Goal: Task Accomplishment & Management: Complete application form

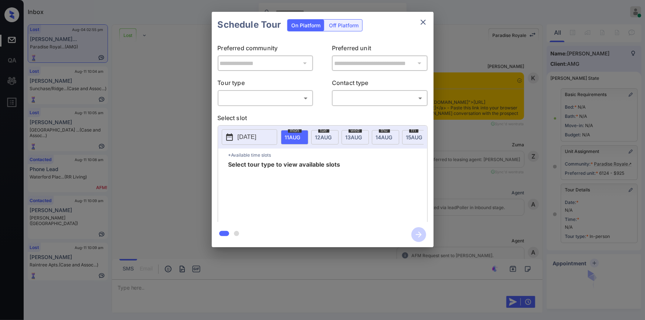
scroll to position [11581, 0]
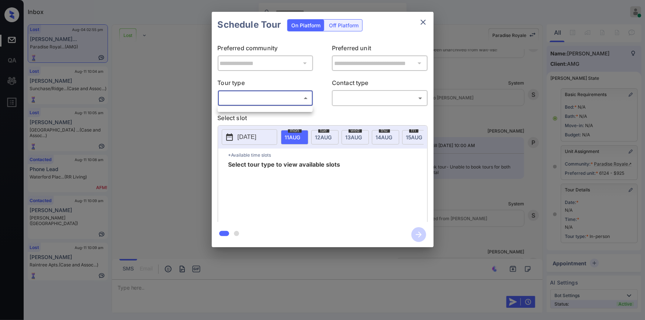
click at [243, 98] on body "Inbox Jiro Alonzo Online Set yourself offline Set yourself on break Profile Swi…" at bounding box center [322, 160] width 645 height 320
click at [189, 78] on div at bounding box center [322, 160] width 645 height 320
click at [421, 20] on icon "close" at bounding box center [423, 22] width 5 height 5
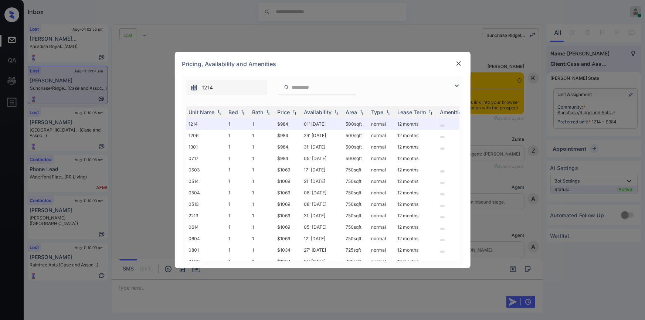
scroll to position [1532, 0]
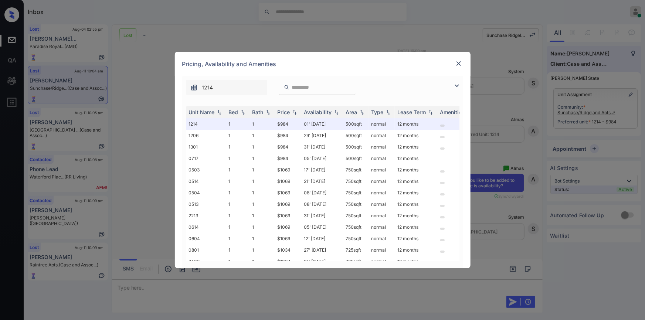
click at [456, 87] on img at bounding box center [457, 85] width 9 height 9
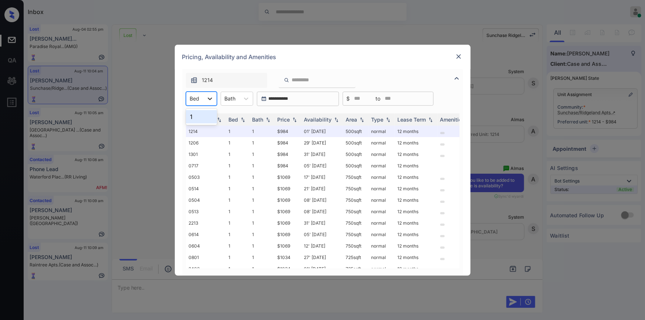
click at [203, 96] on div at bounding box center [209, 98] width 13 height 13
click at [460, 60] on img at bounding box center [458, 56] width 7 height 7
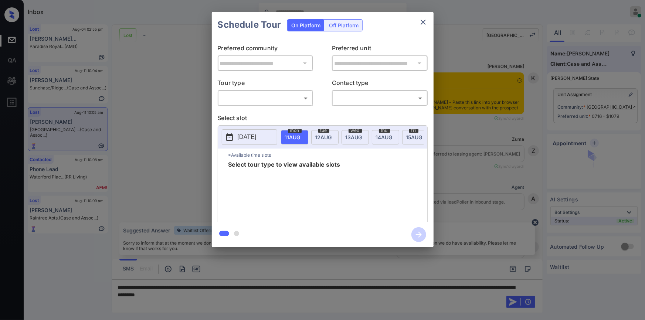
scroll to position [2672, 0]
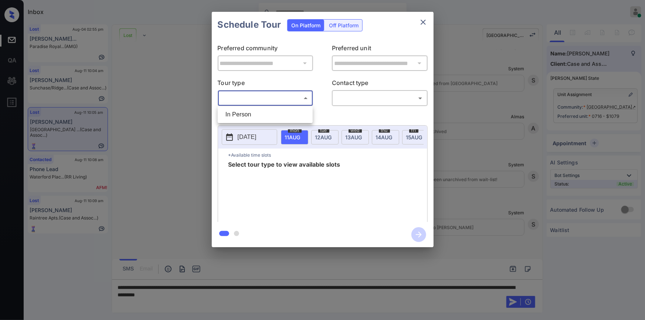
click at [273, 94] on body "Inbox Jiro Alonzo Online Set yourself offline Set yourself on break Profile Swi…" at bounding box center [322, 160] width 645 height 320
drag, startPoint x: 253, startPoint y: 110, endPoint x: 328, endPoint y: 110, distance: 75.4
click at [254, 110] on li "In Person" at bounding box center [265, 114] width 91 height 13
type input "********"
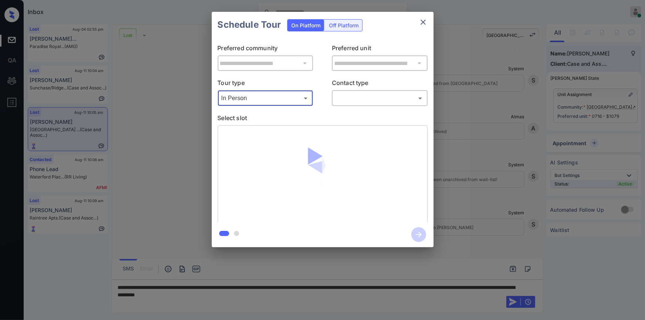
click at [375, 101] on body "Inbox Jiro Alonzo Online Set yourself offline Set yourself on break Profile Swi…" at bounding box center [322, 160] width 645 height 320
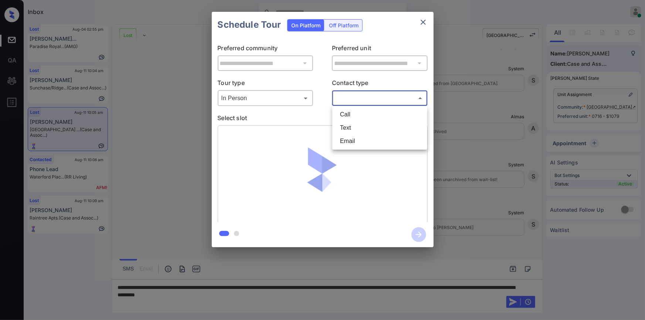
click at [355, 129] on li "Text" at bounding box center [379, 127] width 91 height 13
type input "****"
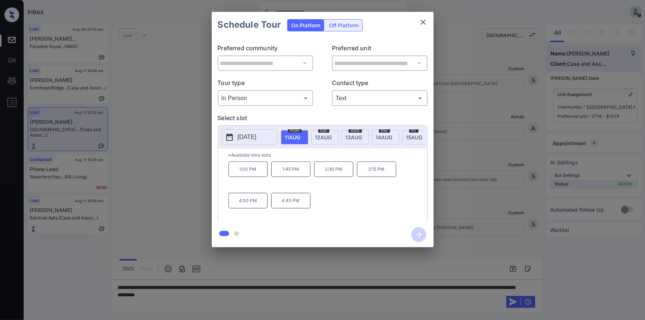
click at [135, 198] on div "**********" at bounding box center [322, 129] width 645 height 259
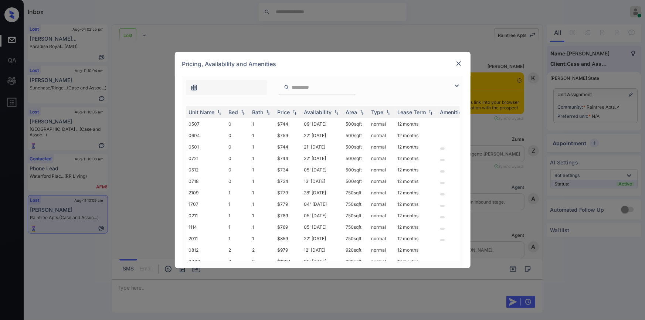
scroll to position [2866, 0]
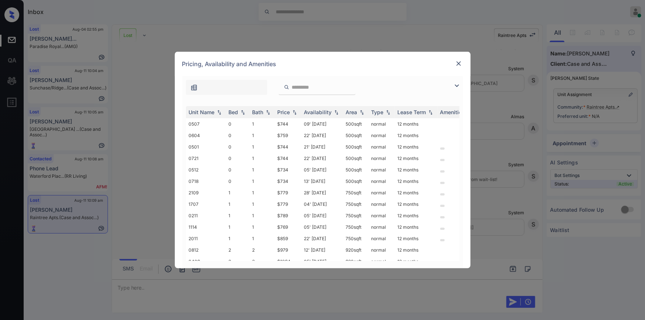
click at [459, 66] on img at bounding box center [458, 63] width 7 height 7
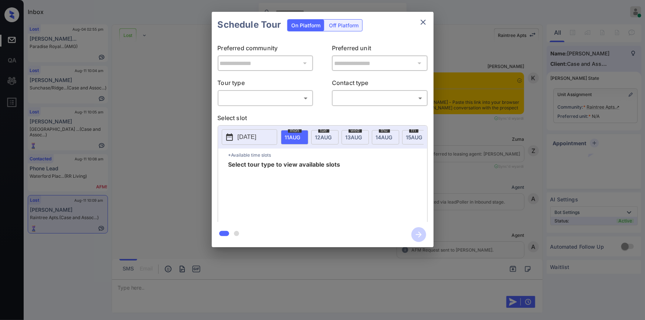
scroll to position [2866, 0]
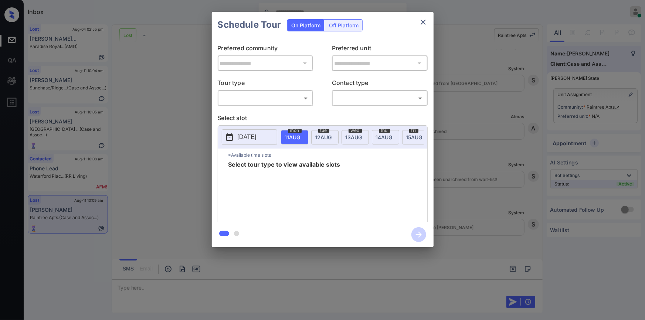
click at [248, 104] on div "​ ​" at bounding box center [266, 98] width 96 height 16
click at [249, 98] on body "Inbox [PERSON_NAME] Online Set yourself offline Set yourself on break Profile S…" at bounding box center [322, 160] width 645 height 320
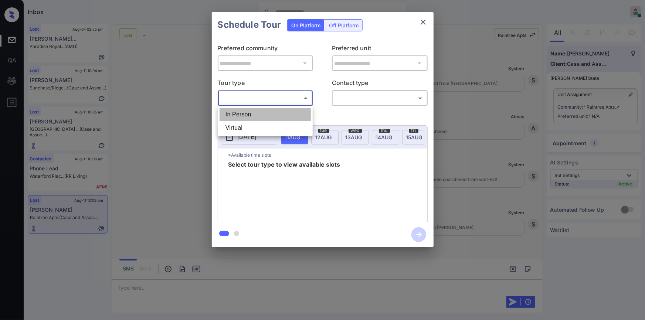
drag, startPoint x: 249, startPoint y: 98, endPoint x: 359, endPoint y: 104, distance: 110.0
click at [244, 115] on li "In Person" at bounding box center [265, 114] width 91 height 13
type input "********"
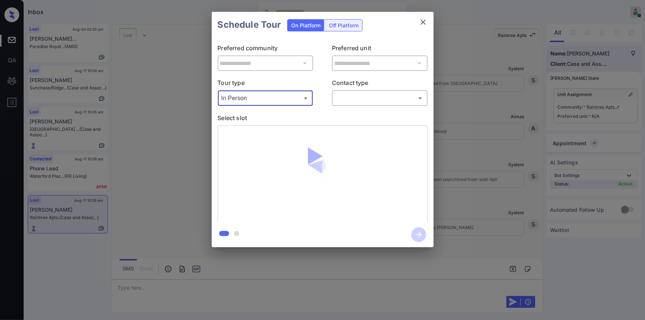
click at [360, 96] on body "Inbox [PERSON_NAME] Online Set yourself offline Set yourself on break Profile S…" at bounding box center [322, 160] width 645 height 320
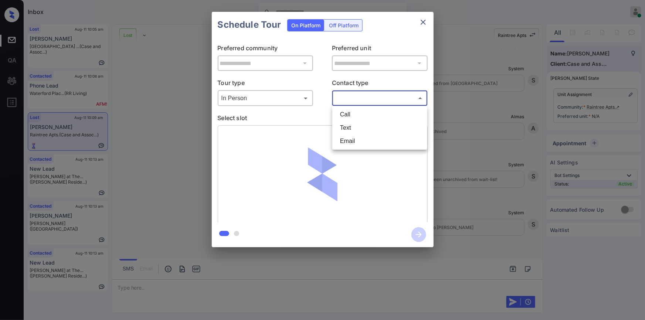
click at [345, 131] on li "Text" at bounding box center [379, 127] width 91 height 13
type input "****"
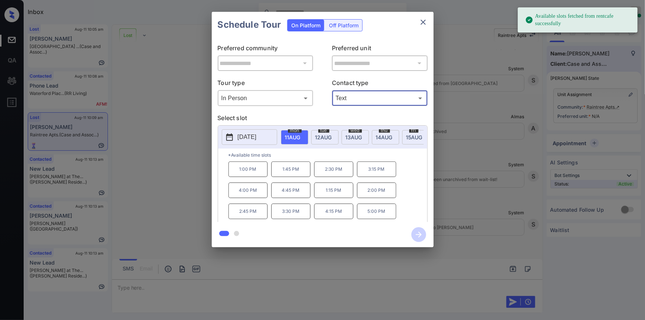
click at [422, 18] on icon "close" at bounding box center [423, 22] width 9 height 9
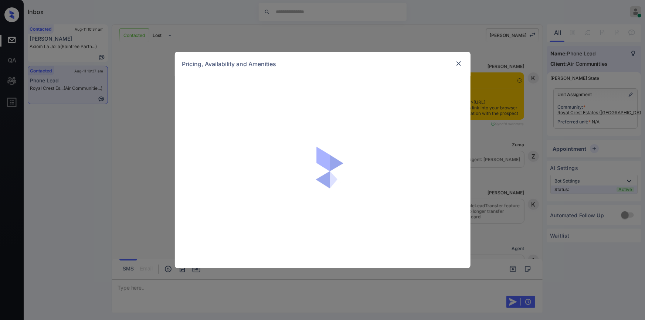
scroll to position [970, 0]
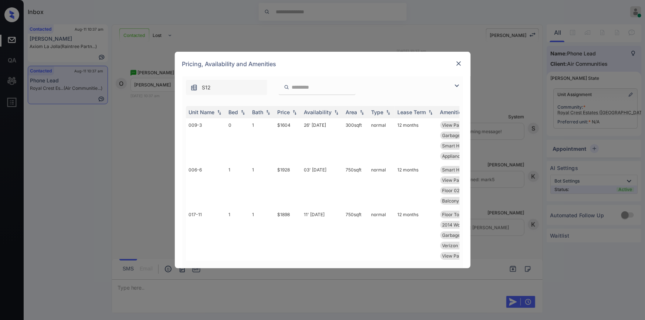
click at [455, 87] on img at bounding box center [457, 85] width 9 height 9
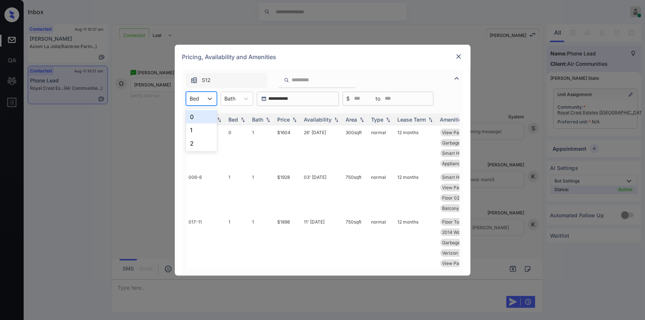
click at [202, 99] on div "Bed" at bounding box center [194, 98] width 17 height 11
click at [457, 58] on img at bounding box center [458, 56] width 7 height 7
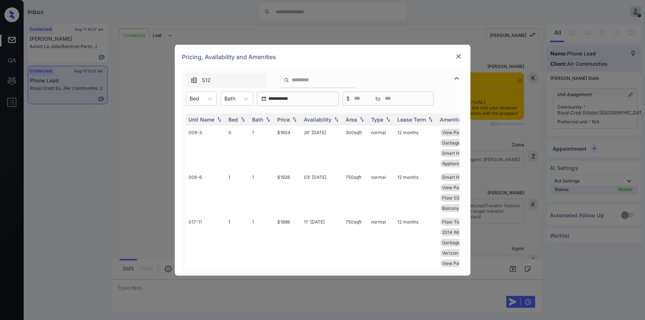
scroll to position [970, 0]
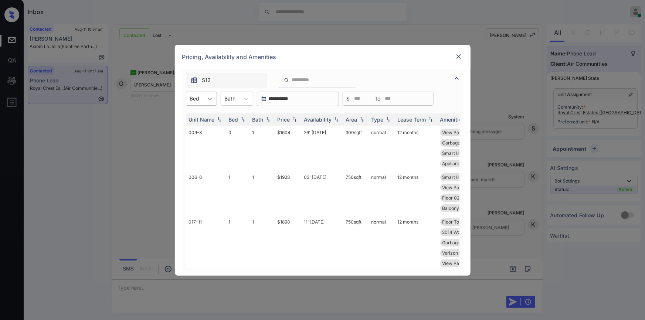
click at [208, 101] on icon at bounding box center [209, 98] width 7 height 7
click at [194, 142] on div "2" at bounding box center [201, 143] width 31 height 13
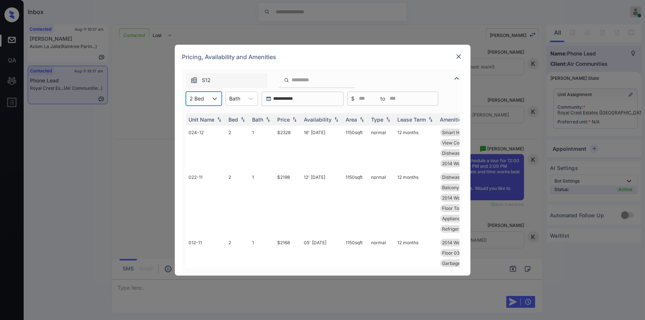
scroll to position [1095, 0]
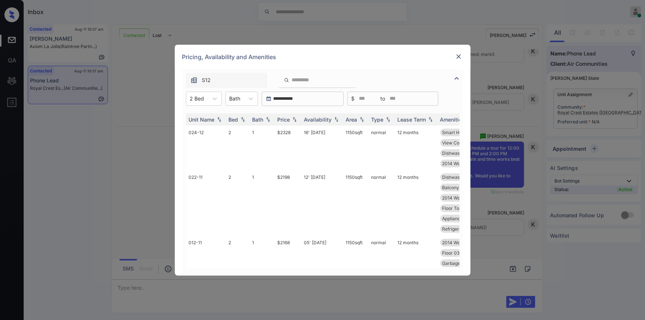
click at [460, 60] on img at bounding box center [458, 56] width 7 height 7
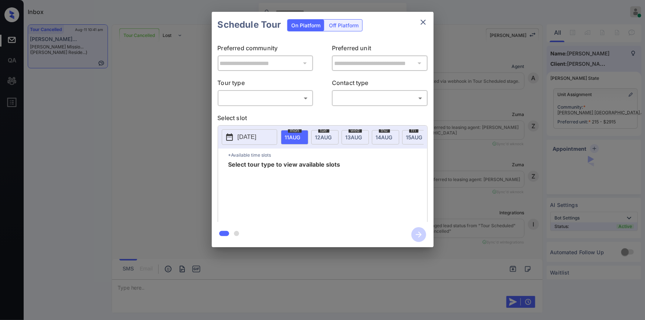
scroll to position [1662, 0]
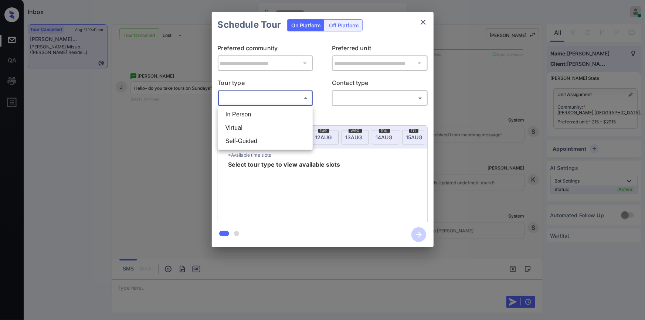
click at [261, 101] on body "Inbox [PERSON_NAME] Online Set yourself offline Set yourself on break Profile S…" at bounding box center [322, 160] width 645 height 320
drag, startPoint x: 244, startPoint y: 115, endPoint x: 322, endPoint y: 117, distance: 78.1
click at [247, 115] on li "In Person" at bounding box center [265, 114] width 91 height 13
type input "********"
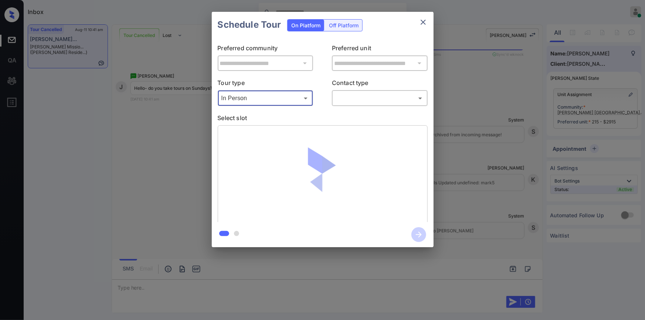
click at [352, 103] on body "Inbox [PERSON_NAME] Online Set yourself offline Set yourself on break Profile S…" at bounding box center [322, 160] width 645 height 320
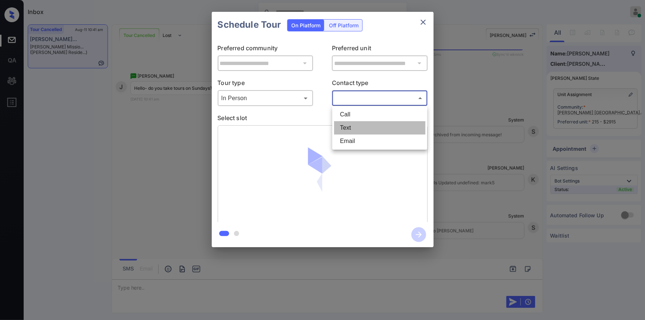
click at [350, 127] on li "Text" at bounding box center [379, 127] width 91 height 13
type input "****"
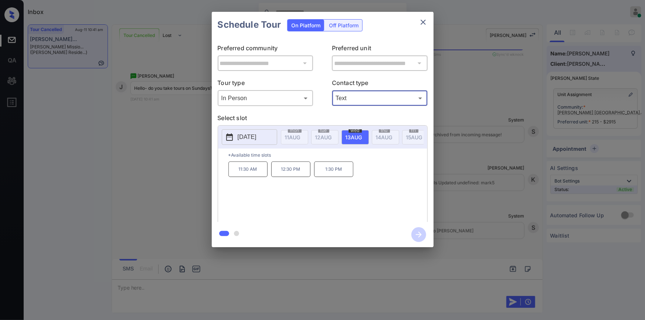
click at [244, 138] on p "[DATE]" at bounding box center [247, 137] width 19 height 9
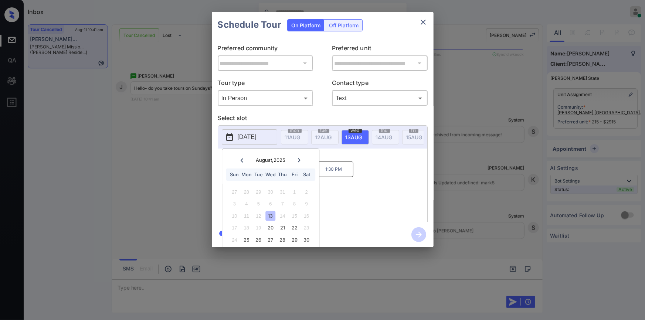
click at [300, 158] on icon at bounding box center [299, 160] width 4 height 4
click at [236, 190] on div "31" at bounding box center [235, 192] width 10 height 10
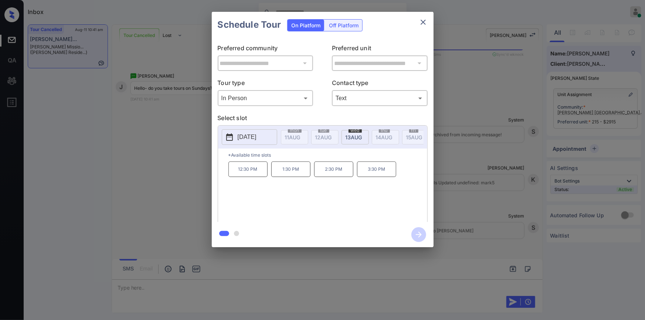
click at [408, 169] on div "12:30 PM 1:30 PM 2:30 PM 3:30 PM" at bounding box center [328, 191] width 199 height 59
click at [187, 153] on div "**********" at bounding box center [322, 129] width 645 height 259
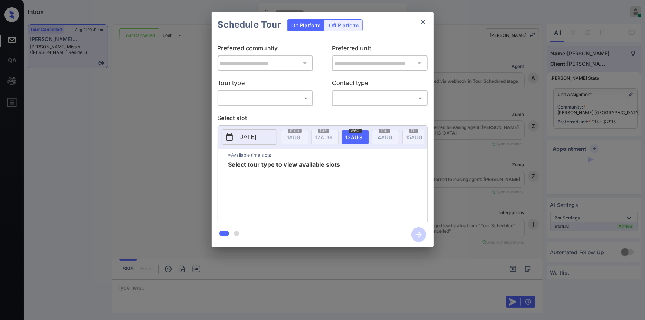
scroll to position [1712, 0]
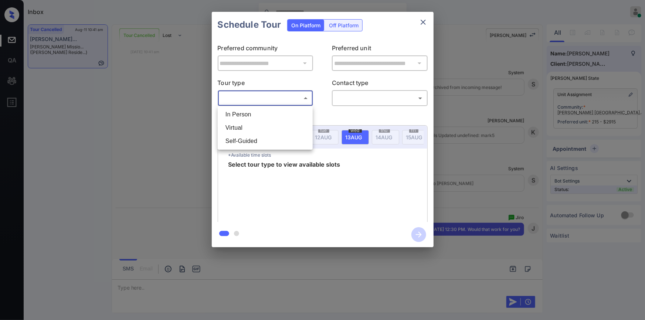
click at [267, 98] on body "Inbox [PERSON_NAME] Online Set yourself offline Set yourself on break Profile S…" at bounding box center [322, 160] width 645 height 320
click at [253, 112] on li "In Person" at bounding box center [265, 114] width 91 height 13
type input "********"
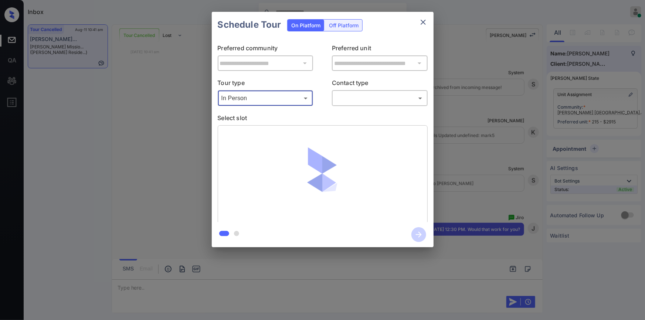
click at [340, 98] on body "Inbox [PERSON_NAME] Online Set yourself offline Set yourself on break Profile S…" at bounding box center [322, 160] width 645 height 320
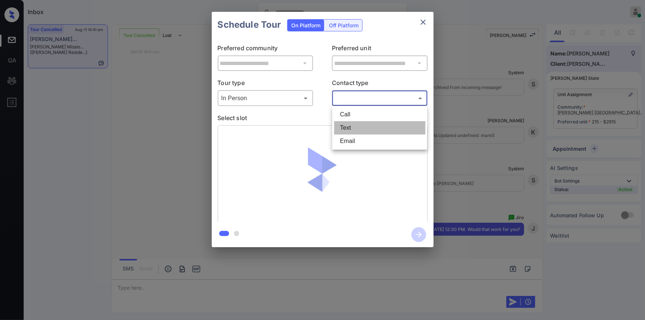
click at [346, 126] on li "Text" at bounding box center [379, 127] width 91 height 13
type input "****"
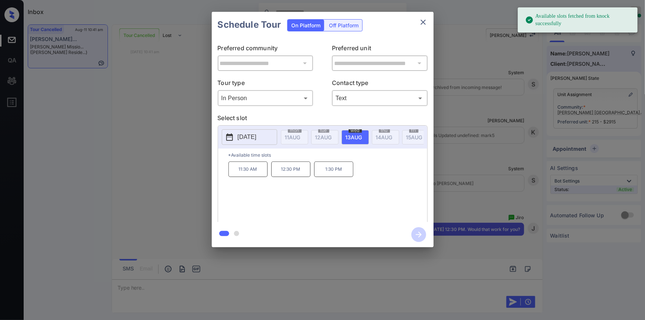
click at [257, 135] on p "[DATE]" at bounding box center [247, 137] width 19 height 9
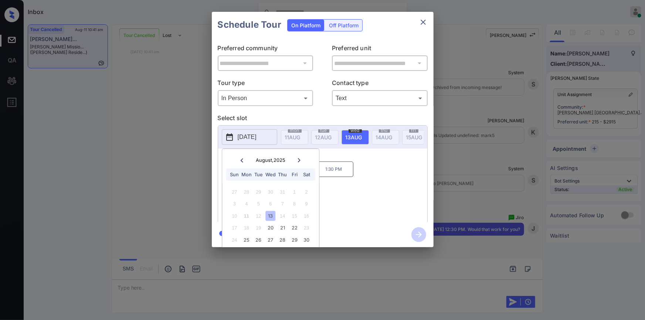
click at [301, 159] on div at bounding box center [299, 160] width 10 height 9
click at [234, 191] on div "31" at bounding box center [235, 192] width 10 height 10
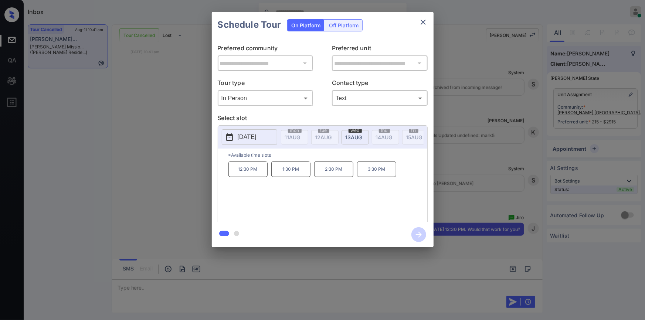
click at [391, 157] on p "*Available time slots" at bounding box center [328, 155] width 199 height 13
click at [423, 22] on icon "close" at bounding box center [423, 22] width 5 height 5
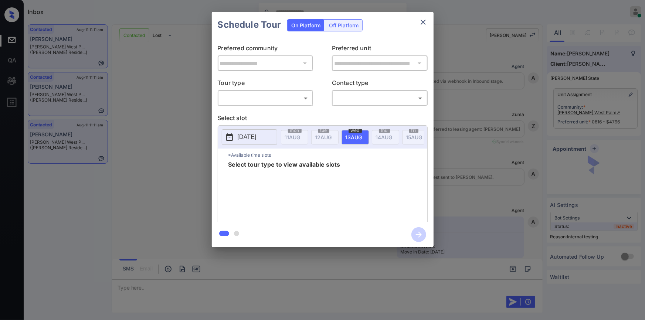
scroll to position [1612, 0]
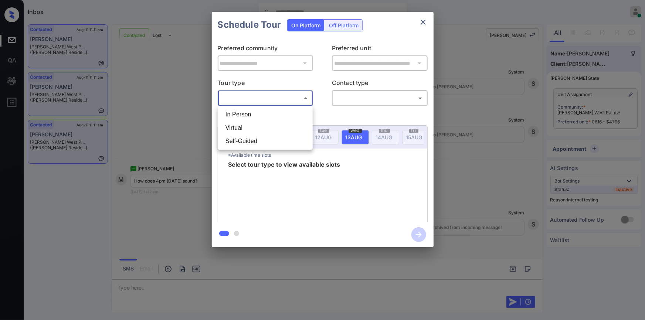
click at [284, 99] on body "Inbox [PERSON_NAME] Online Set yourself offline Set yourself on break Profile S…" at bounding box center [322, 160] width 645 height 320
click at [256, 123] on li "Virtual" at bounding box center [265, 127] width 91 height 13
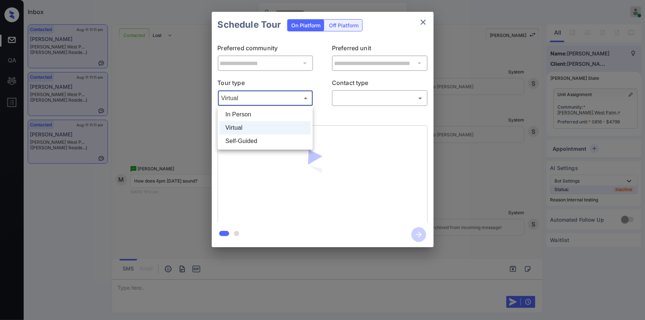
click at [268, 100] on body "Inbox [PERSON_NAME] Online Set yourself offline Set yourself on break Profile S…" at bounding box center [322, 160] width 645 height 320
click at [255, 121] on li "In Person" at bounding box center [265, 114] width 91 height 13
type input "********"
drag, startPoint x: 332, startPoint y: 96, endPoint x: 338, endPoint y: 100, distance: 7.5
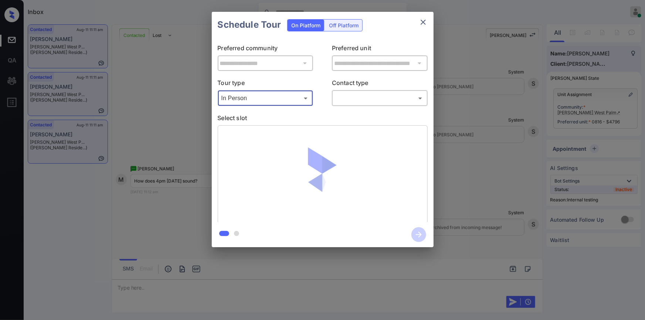
click at [332, 96] on div "​ ​" at bounding box center [380, 98] width 96 height 16
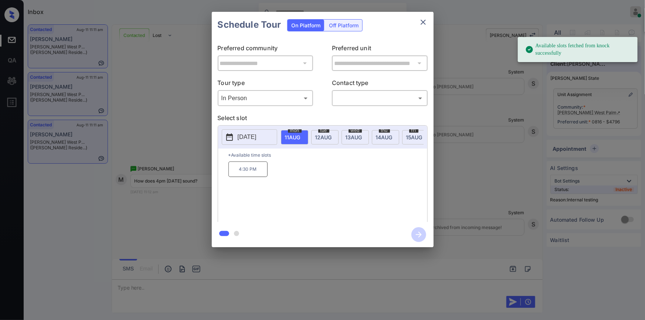
click at [178, 212] on div "**********" at bounding box center [322, 129] width 645 height 259
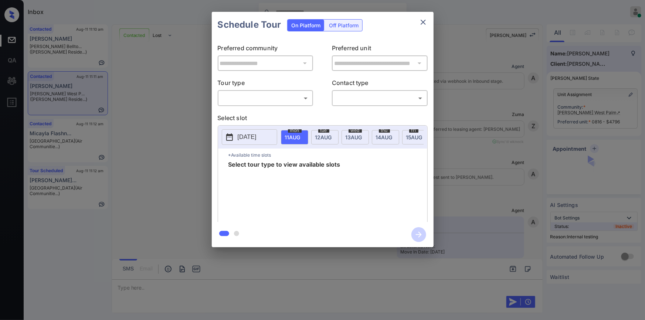
scroll to position [1657, 0]
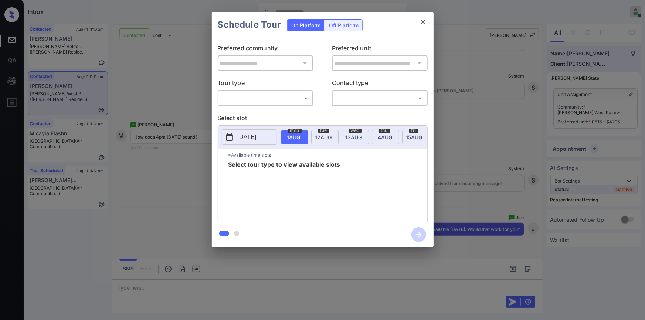
click at [252, 95] on body "Inbox [PERSON_NAME] Online Set yourself offline Set yourself on break Profile S…" at bounding box center [322, 160] width 645 height 320
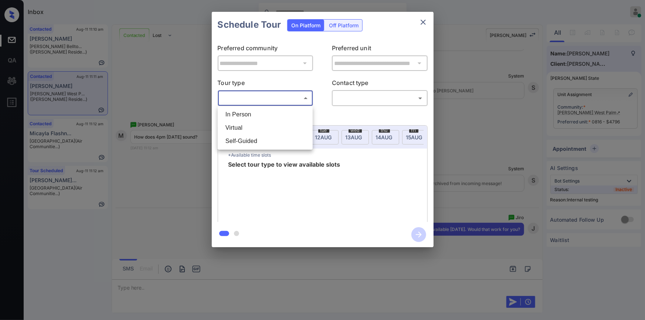
drag, startPoint x: 240, startPoint y: 113, endPoint x: 314, endPoint y: 108, distance: 74.1
click at [241, 113] on li "In Person" at bounding box center [265, 114] width 91 height 13
type input "********"
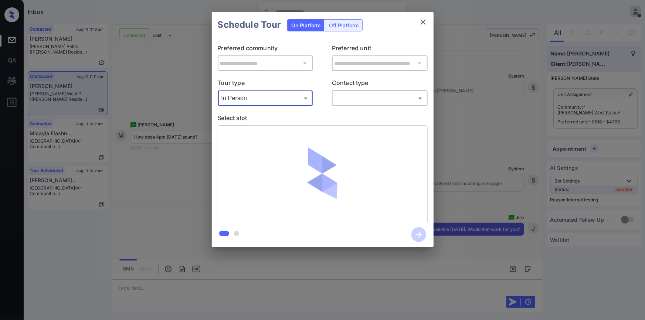
click at [357, 94] on body "Inbox Jiro Alonzo Online Set yourself offline Set yourself on break Profile Swi…" at bounding box center [322, 160] width 645 height 320
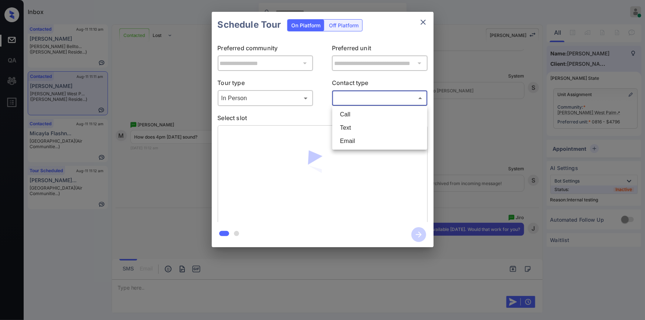
click at [347, 126] on li "Text" at bounding box center [379, 127] width 91 height 13
type input "****"
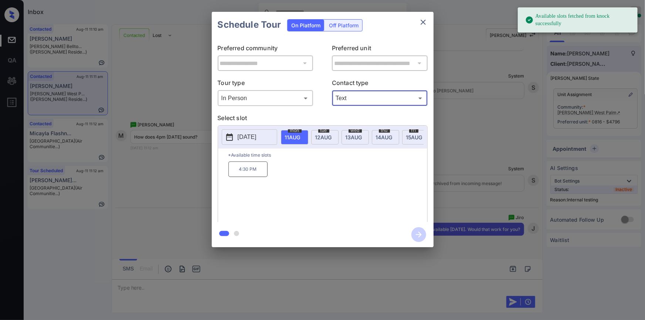
click at [151, 182] on div "**********" at bounding box center [322, 129] width 645 height 259
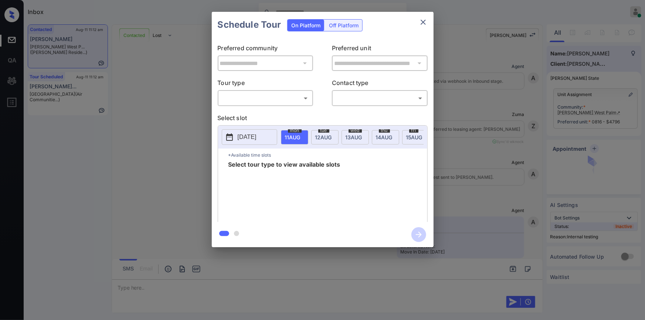
scroll to position [1799, 0]
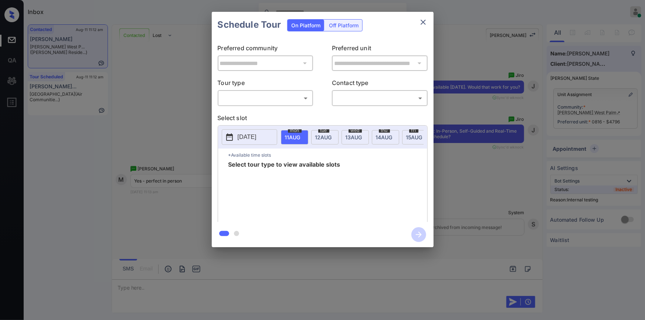
click at [274, 95] on body "Inbox Jiro Alonzo Online Set yourself offline Set yourself on break Profile Swi…" at bounding box center [322, 160] width 645 height 320
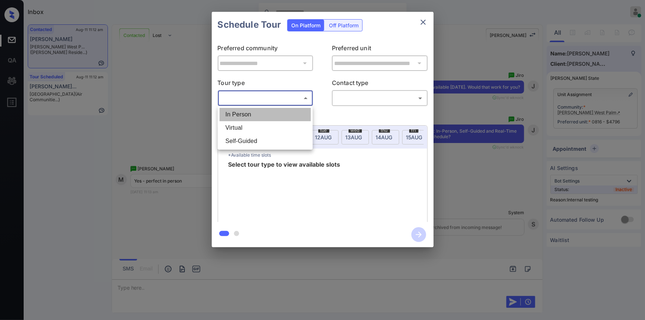
click at [258, 110] on li "In Person" at bounding box center [265, 114] width 91 height 13
type input "********"
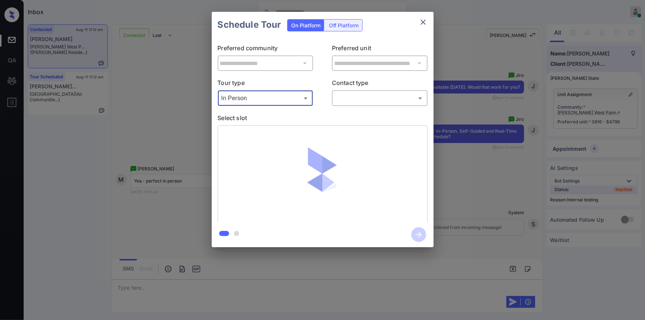
click at [353, 101] on body "Inbox Jiro Alonzo Online Set yourself offline Set yourself on break Profile Swi…" at bounding box center [322, 160] width 645 height 320
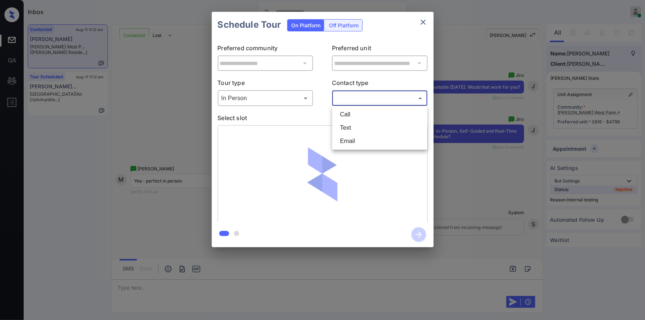
click at [345, 131] on li "Text" at bounding box center [379, 127] width 91 height 13
type input "****"
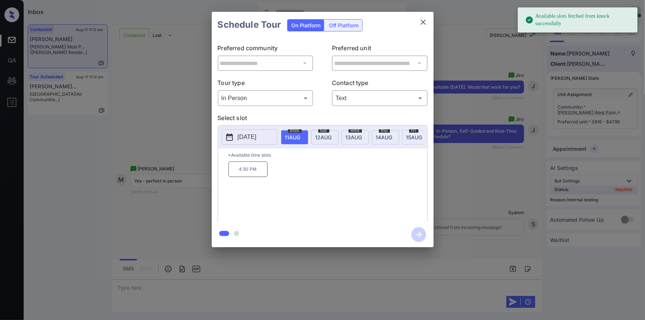
click at [249, 175] on p "4:30 PM" at bounding box center [248, 170] width 39 height 16
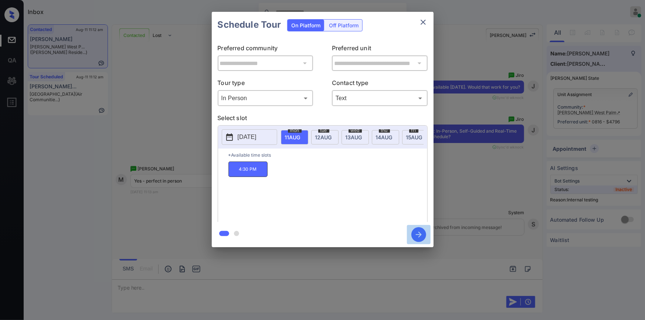
click at [416, 233] on icon "button" at bounding box center [419, 234] width 15 height 15
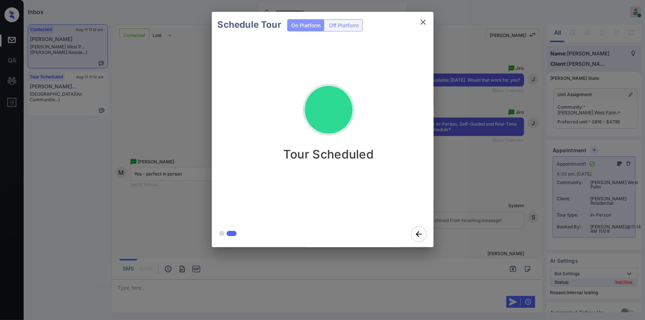
click at [420, 23] on icon "close" at bounding box center [423, 22] width 9 height 9
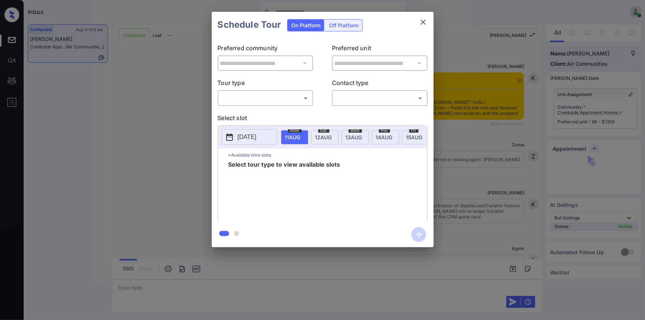
scroll to position [1006, 0]
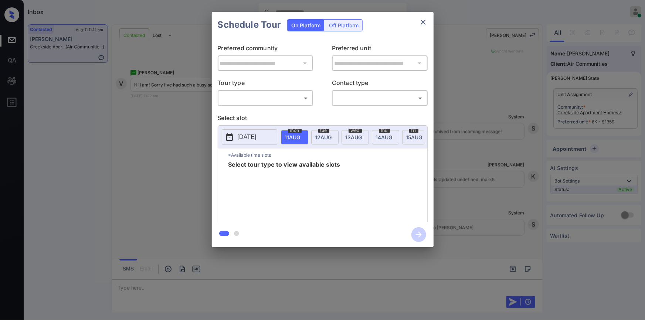
click at [238, 99] on body "Inbox Jiro Alonzo Online Set yourself offline Set yourself on break Profile Swi…" at bounding box center [322, 160] width 645 height 320
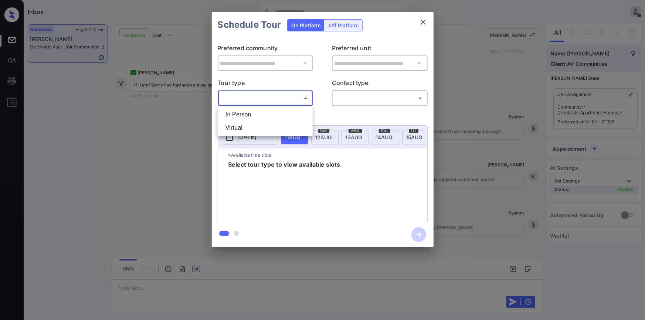
drag, startPoint x: 229, startPoint y: 116, endPoint x: 293, endPoint y: 111, distance: 64.2
click at [230, 116] on li "In Person" at bounding box center [265, 114] width 91 height 13
type input "********"
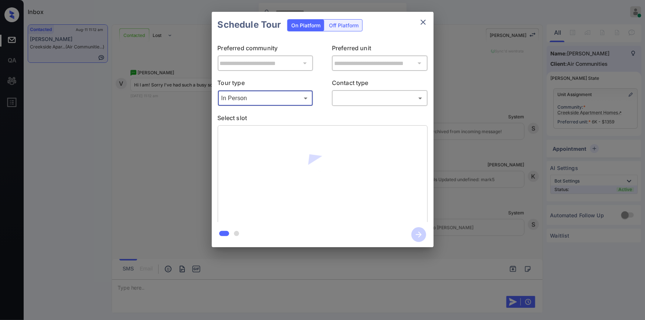
click at [352, 91] on div "​ ​" at bounding box center [380, 98] width 96 height 16
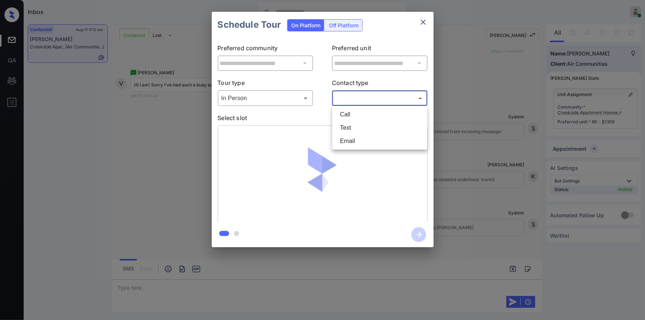
click at [346, 99] on body "Inbox [PERSON_NAME] Online Set yourself offline Set yourself on break Profile S…" at bounding box center [322, 160] width 645 height 320
click at [342, 130] on li "Text" at bounding box center [379, 127] width 91 height 13
type input "****"
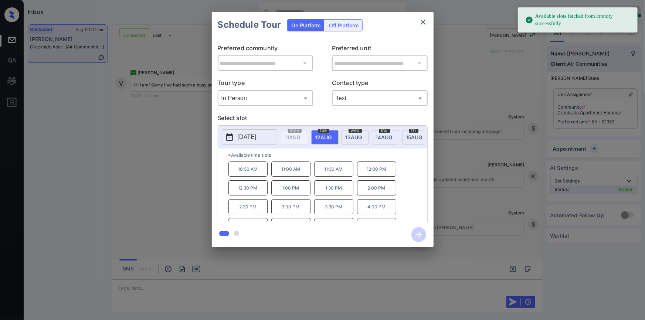
click at [302, 129] on span "wed" at bounding box center [295, 130] width 14 height 4
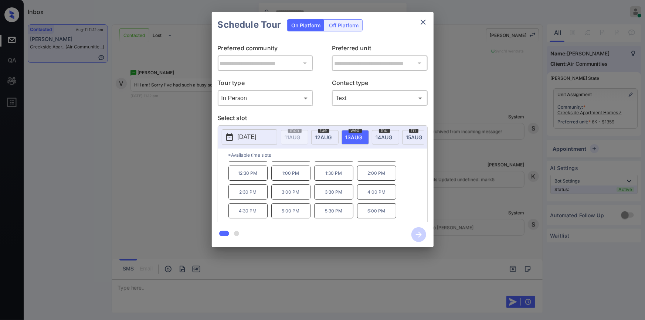
scroll to position [0, 0]
click at [157, 160] on div "**********" at bounding box center [322, 129] width 645 height 259
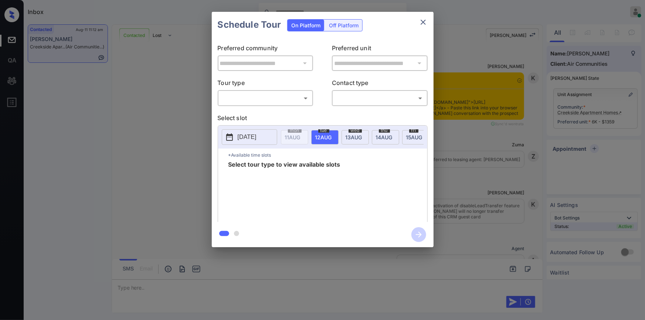
scroll to position [1197, 0]
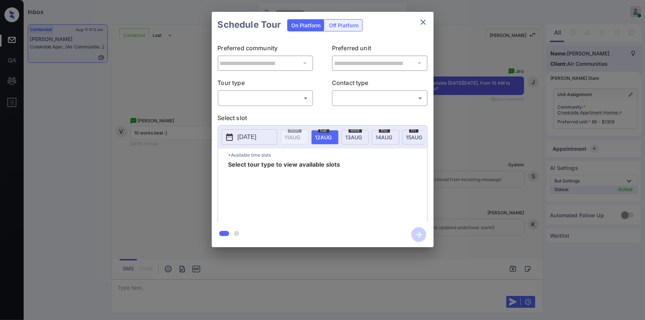
click at [169, 92] on div "**********" at bounding box center [322, 129] width 645 height 259
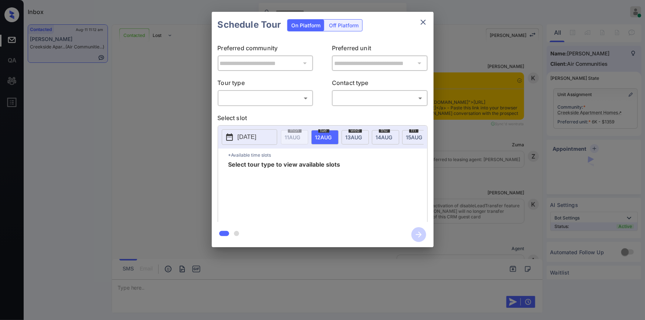
scroll to position [1197, 0]
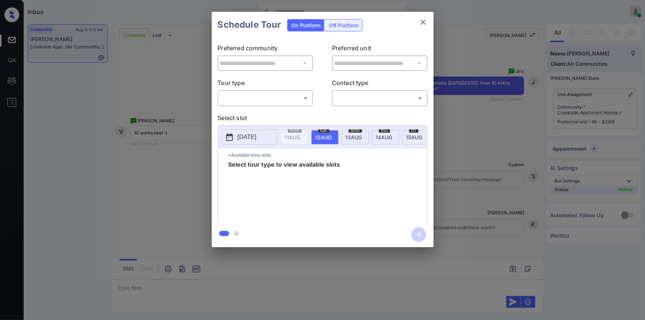
click at [261, 91] on div "​ ​" at bounding box center [266, 98] width 96 height 16
click at [254, 98] on body "Inbox [PERSON_NAME] Online Set yourself offline Set yourself on break Profile S…" at bounding box center [322, 160] width 645 height 320
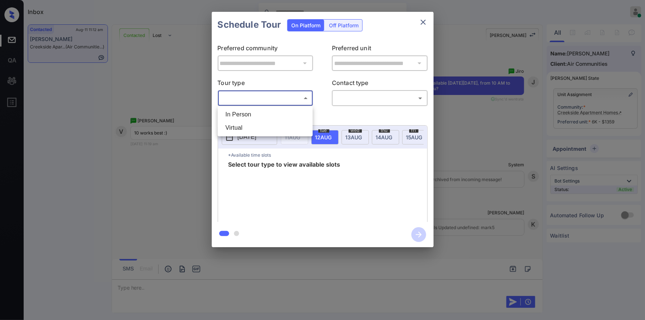
click at [250, 111] on li "In Person" at bounding box center [265, 114] width 91 height 13
type input "********"
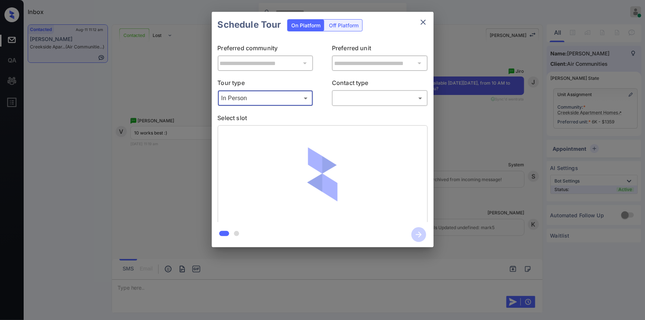
click at [350, 94] on body "Inbox [PERSON_NAME] Online Set yourself offline Set yourself on break Profile S…" at bounding box center [322, 160] width 645 height 320
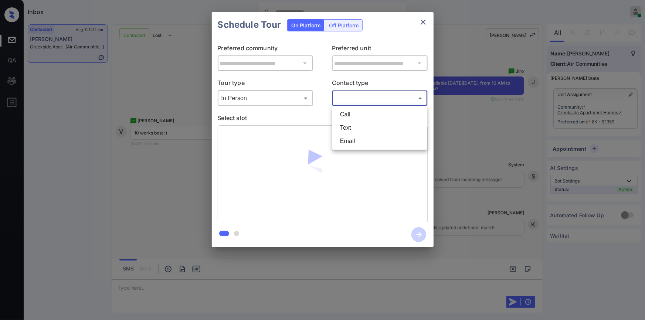
click at [346, 129] on li "Text" at bounding box center [379, 127] width 91 height 13
type input "****"
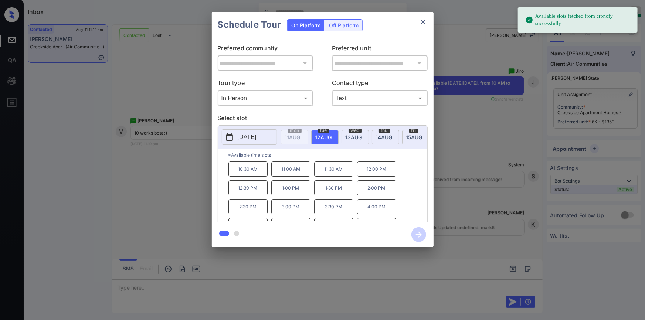
click at [301, 138] on span "[DATE]" at bounding box center [293, 137] width 16 height 6
click at [237, 175] on p "10:00 AM" at bounding box center [248, 169] width 39 height 15
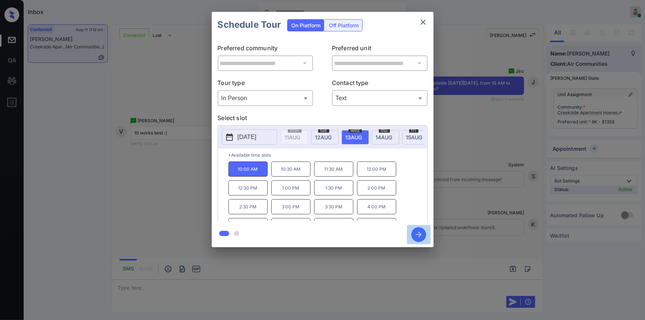
click at [418, 237] on icon "button" at bounding box center [419, 234] width 15 height 15
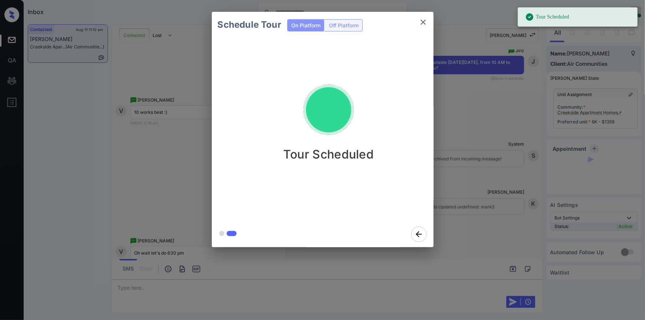
click at [422, 21] on icon "close" at bounding box center [423, 22] width 5 height 5
